Goal: Task Accomplishment & Management: Complete application form

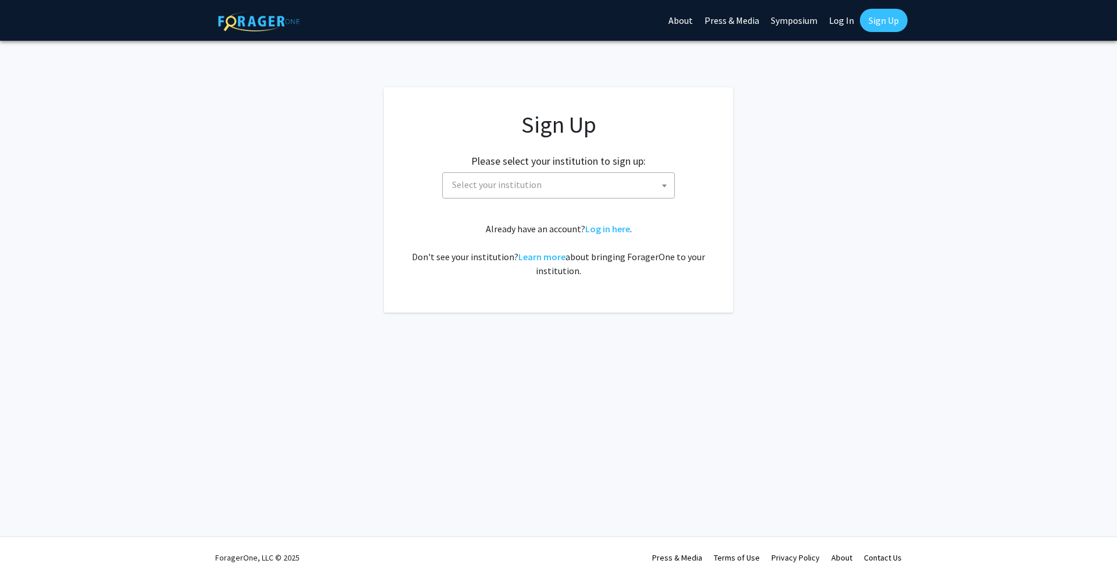
click at [627, 189] on span "Select your institution" at bounding box center [560, 185] width 227 height 24
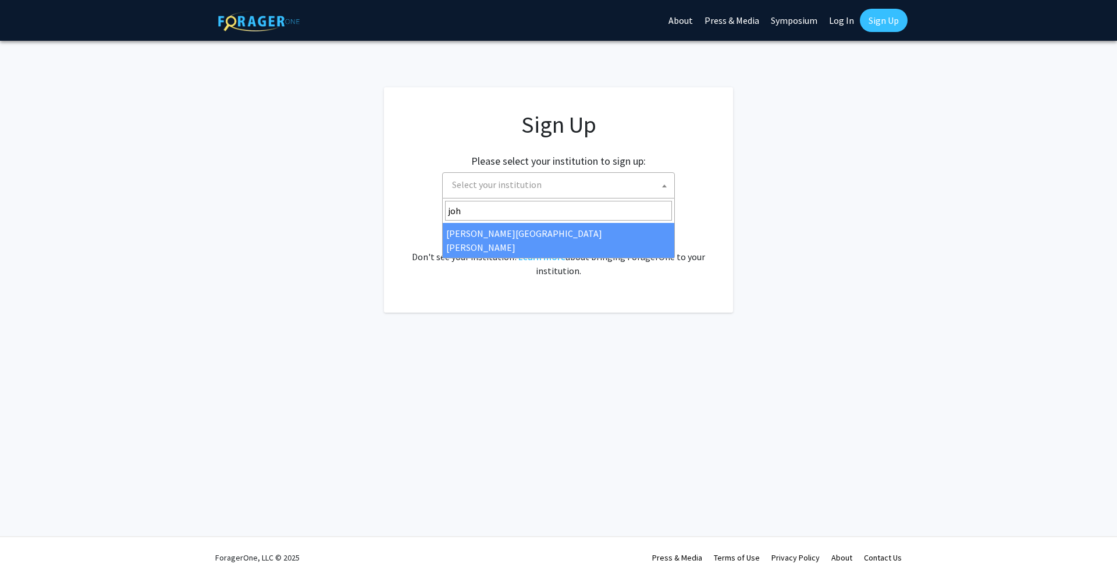
type input "joh"
select select "1"
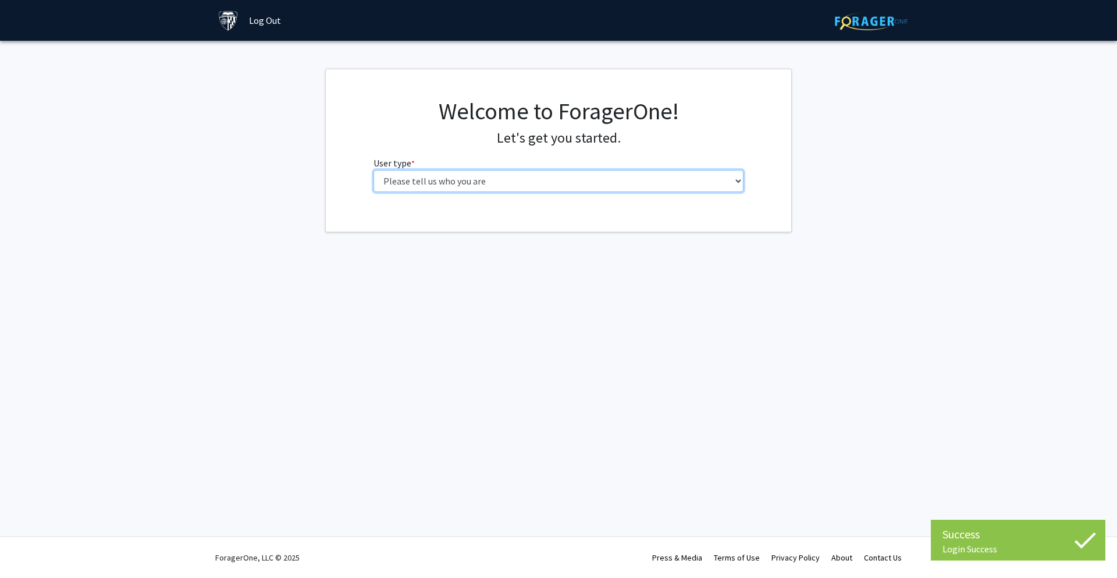
select select "2: masters"
click at [374, 170] on select "Please tell us who you are Undergraduate Student Master's Student Doctoral Cand…" at bounding box center [559, 181] width 371 height 22
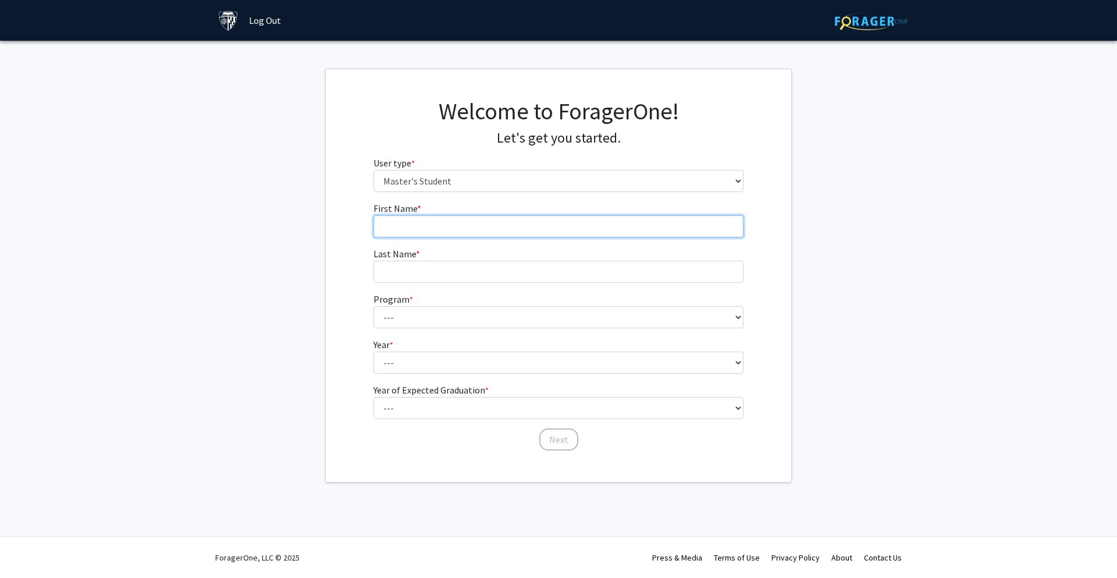
click at [470, 223] on input "First Name * required" at bounding box center [559, 226] width 371 height 22
type input "Myung"
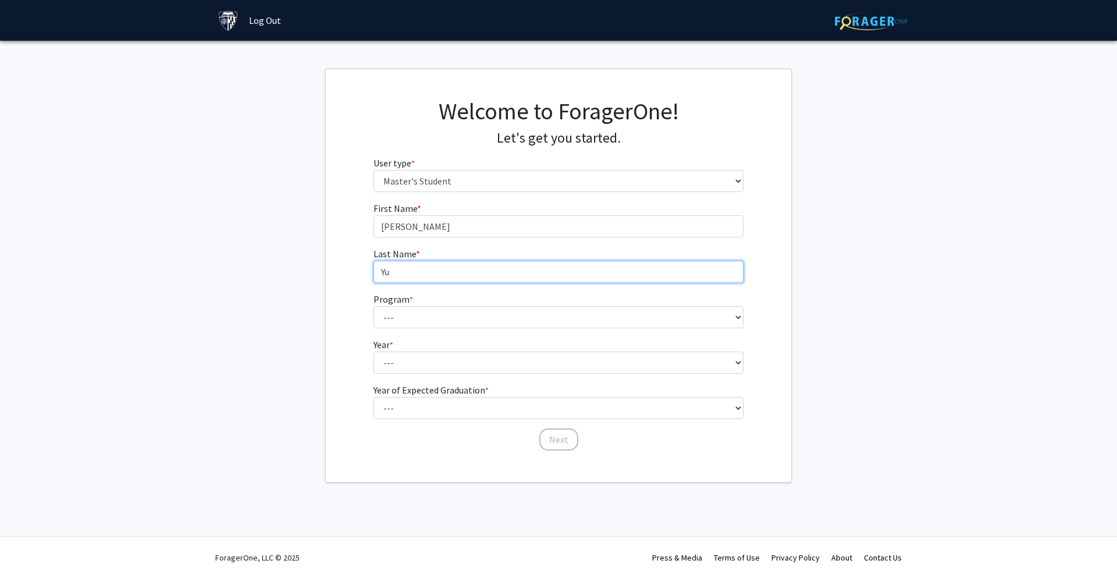
type input "Yu"
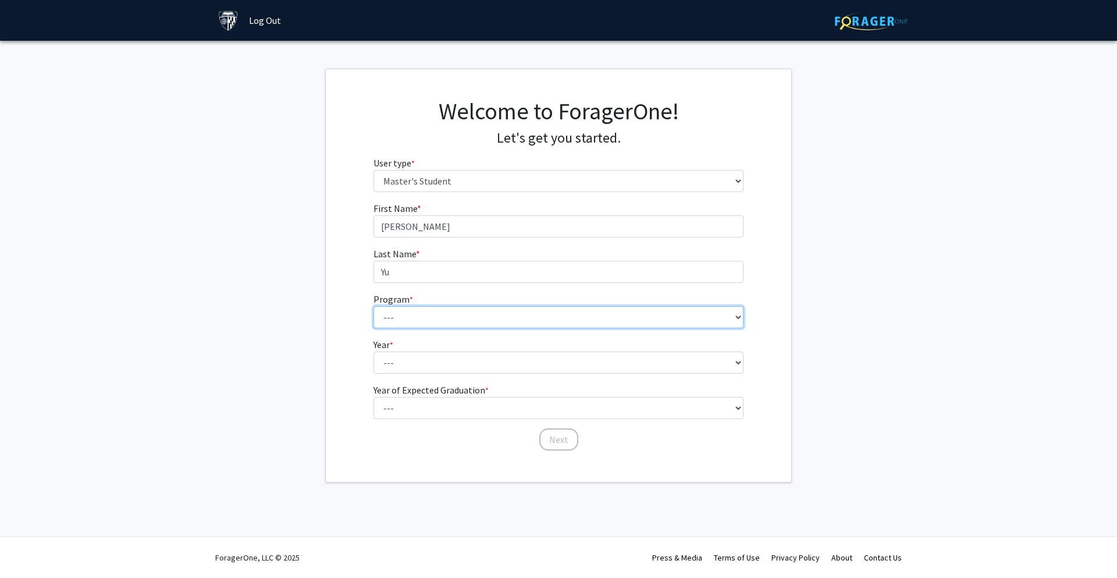
select select "29: 19"
click at [374, 306] on select "--- Anatomy Education Applied and Computational Mathematics Applied Biomedical …" at bounding box center [559, 317] width 371 height 22
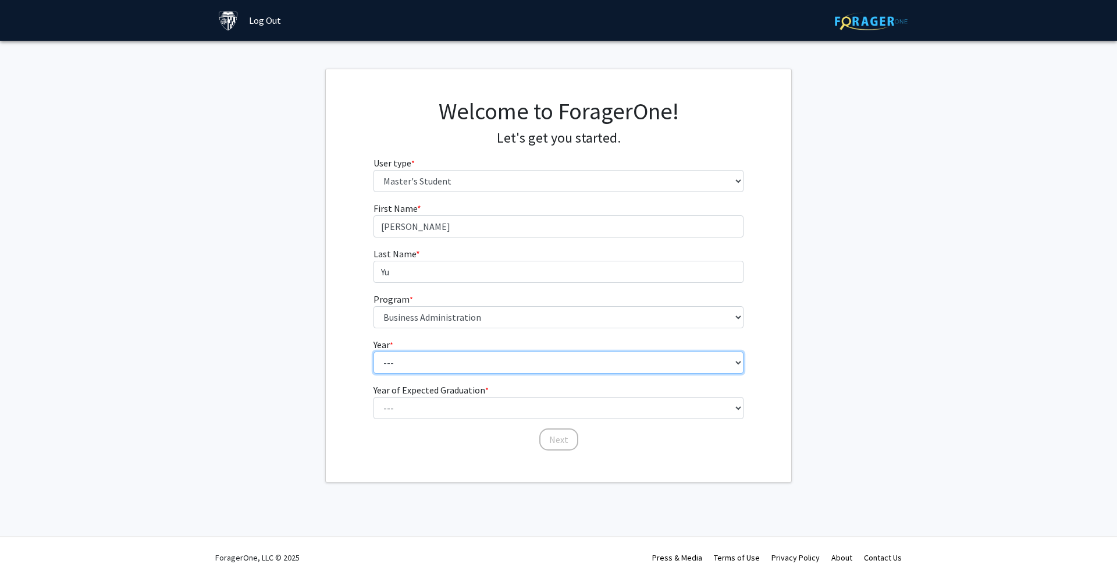
select select "2: second_year"
click at [374, 351] on select "--- First Year Second Year" at bounding box center [559, 362] width 371 height 22
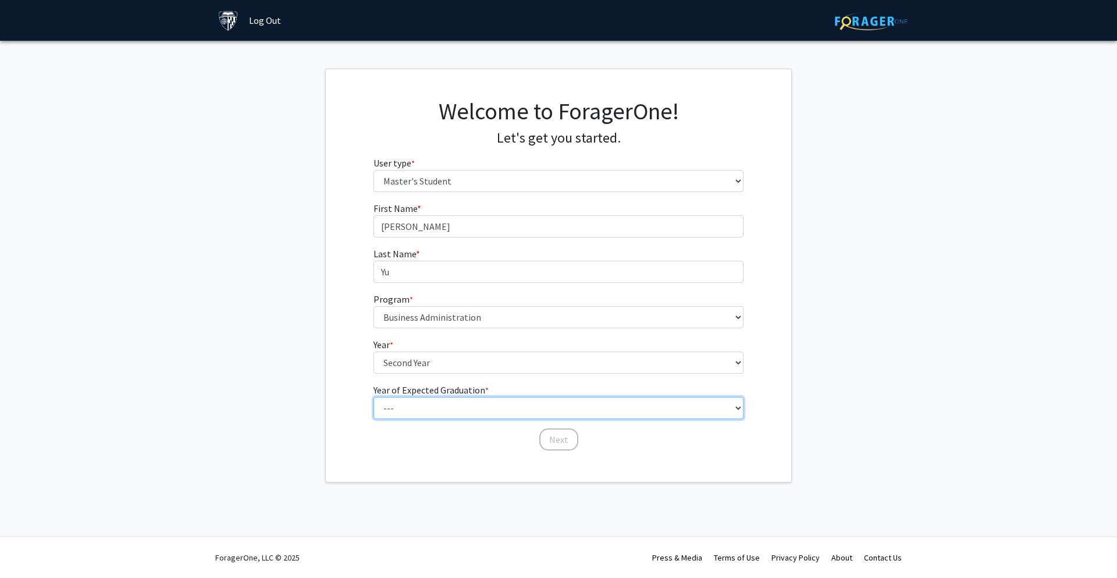
select select "3: 2027"
click at [374, 397] on select "--- 2025 2026 2027 2028 2029 2030 2031 2032 2033 2034" at bounding box center [559, 408] width 371 height 22
click at [550, 429] on button "Next" at bounding box center [558, 439] width 39 height 22
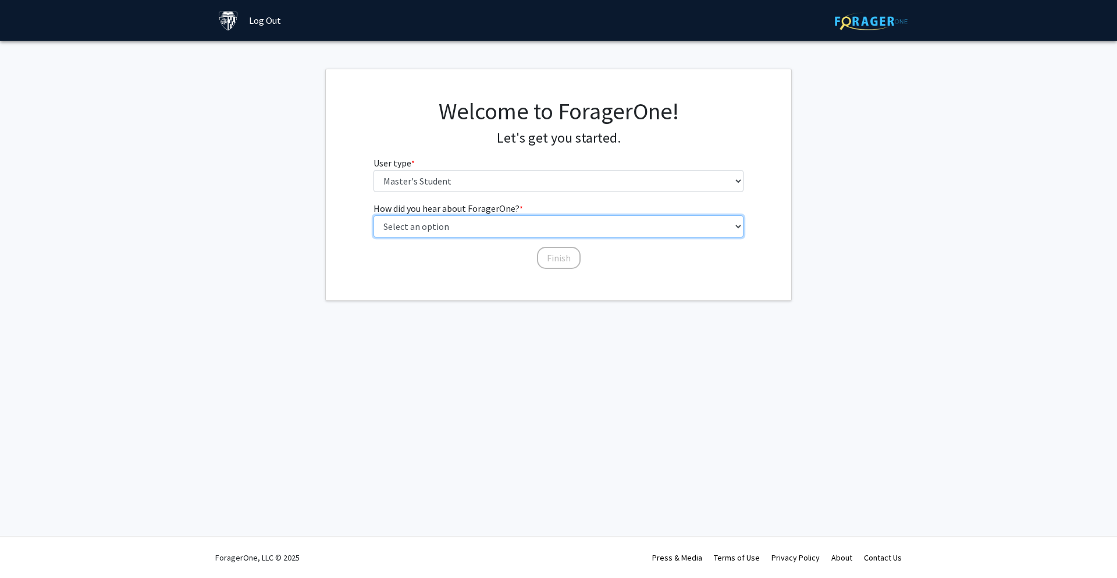
select select "3: university_website"
click at [374, 215] on select "Select an option Peer/student recommendation Faculty/staff recommendation Unive…" at bounding box center [559, 226] width 371 height 22
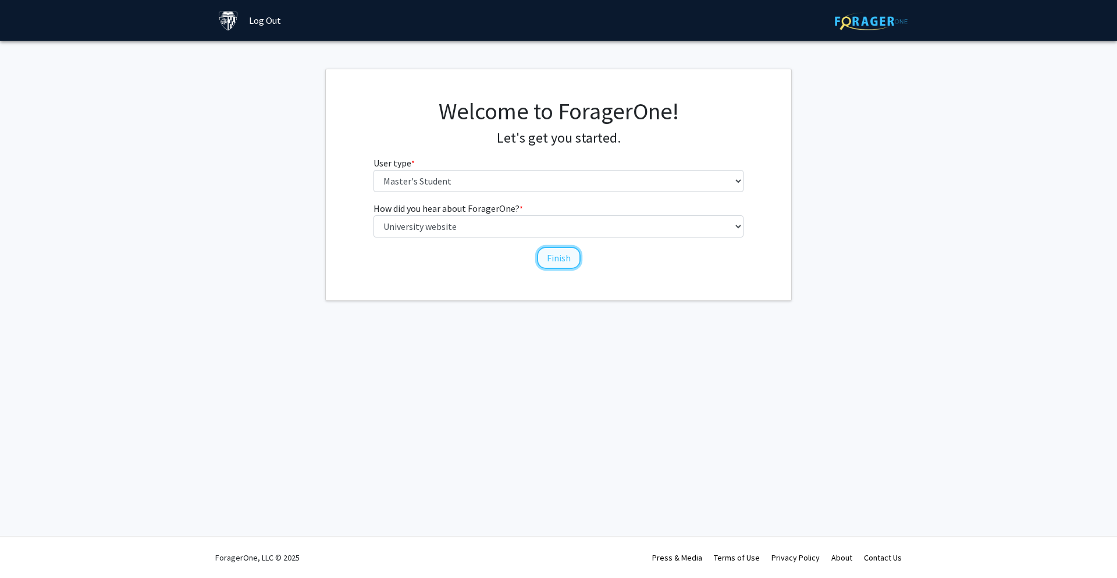
click at [561, 256] on button "Finish" at bounding box center [559, 258] width 44 height 22
